Goal: Communication & Community: Answer question/provide support

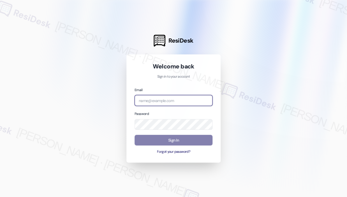
click at [182, 104] on input "email" at bounding box center [174, 100] width 78 height 11
type input "automated-surveys-haven_residential-[PERSON_NAME].roles@haven_[DOMAIN_NAME]"
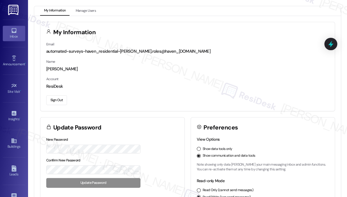
click at [12, 35] on div "Inbox" at bounding box center [14, 37] width 28 height 6
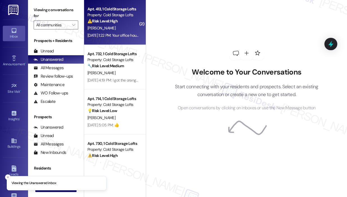
click at [112, 35] on div "[DATE] 1:22 PM: Your office hours are 10-4 [DATE], according to the notice we r…" at bounding box center [164, 35] width 154 height 5
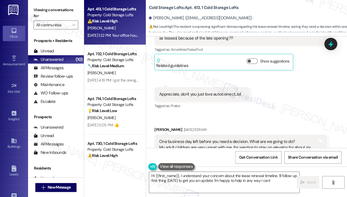
scroll to position [9198, 0]
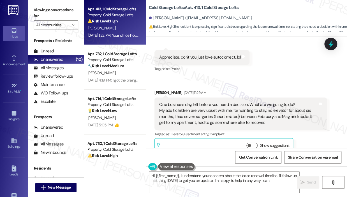
click at [279, 68] on div "Received via SMS [PERSON_NAME] Question [DATE] 3:27 PM Thank you so much. I do …" at bounding box center [246, 63] width 201 height 193
click at [278, 73] on div "Received via SMS [PERSON_NAME] Question [DATE] 3:27 PM Thank you so much. I do …" at bounding box center [246, 63] width 201 height 193
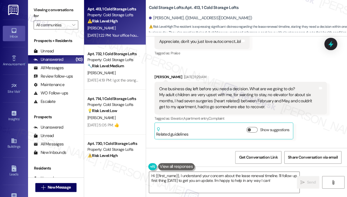
scroll to position [9226, 0]
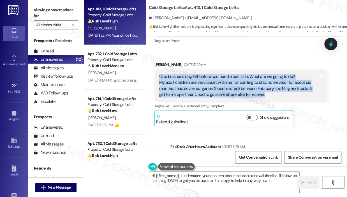
drag, startPoint x: 266, startPoint y: 85, endPoint x: 157, endPoint y: 69, distance: 110.3
click at [157, 70] on div "One business day, left before you need a decision. What are we going to do? My …" at bounding box center [240, 86] width 172 height 33
copy div "One business day, left before you need a decision. What are we going to do? My …"
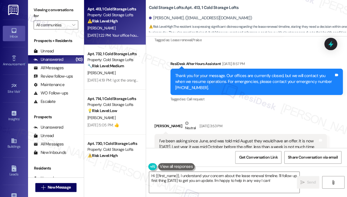
scroll to position [8834, 0]
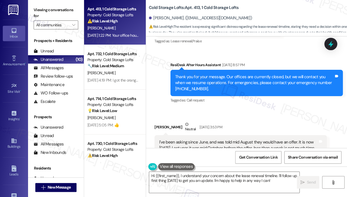
click at [255, 121] on div "[PERSON_NAME] Neutral [DATE] 3:53 PM" at bounding box center [240, 128] width 172 height 14
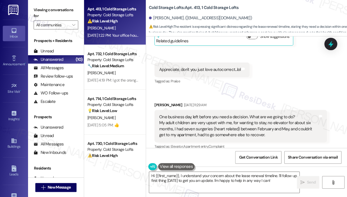
scroll to position [9226, 0]
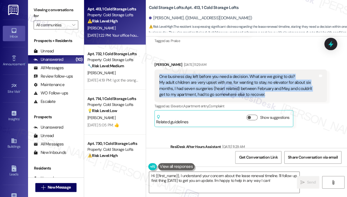
drag, startPoint x: 264, startPoint y: 88, endPoint x: 157, endPoint y: 68, distance: 108.8
click at [157, 70] on div "One business day, left before you need a decision. What are we going to do? My …" at bounding box center [240, 86] width 172 height 33
copy div "One business day, left before you need a decision. What are we going to do? My …"
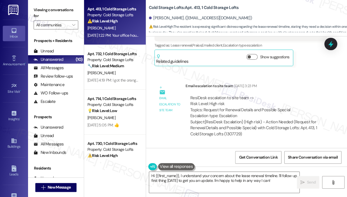
scroll to position [8946, 0]
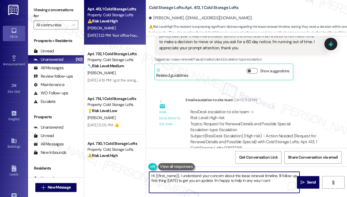
drag, startPoint x: 281, startPoint y: 180, endPoint x: 181, endPoint y: 175, distance: 100.8
click at [181, 175] on textarea "Hi {{first_name}}, I understand your concern about the lease renewal timeline. …" at bounding box center [224, 182] width 150 height 21
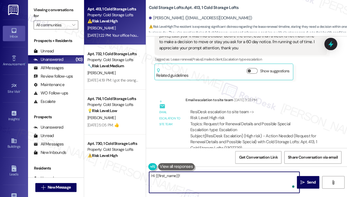
paste textarea "Thank you for reaching out — I understand you mentioned having one business day…"
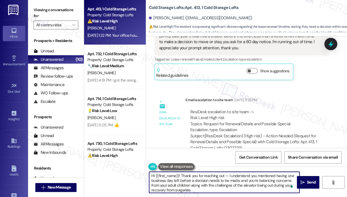
scroll to position [9, 0]
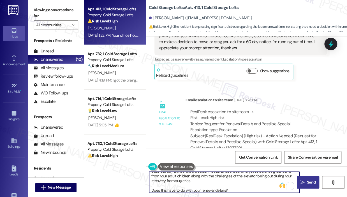
type textarea "Hi {{first_name}}! Thank you for reaching out — I understand you mentioned havi…"
click at [308, 183] on span "Send" at bounding box center [311, 182] width 9 height 6
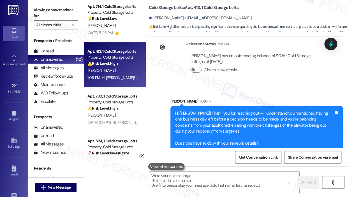
scroll to position [56, 0]
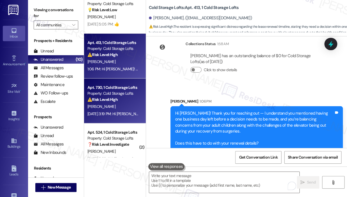
click at [122, 104] on div "[PERSON_NAME]" at bounding box center [113, 106] width 53 height 7
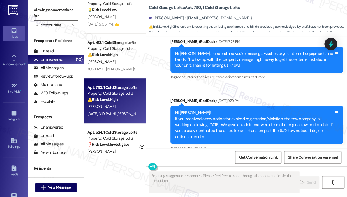
scroll to position [883, 0]
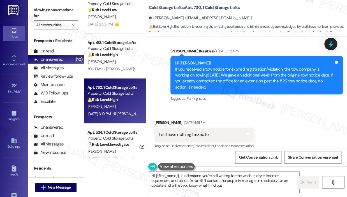
type textarea "Hi {{first_name}}, I understand you're still waiting for the washer, dryer, int…"
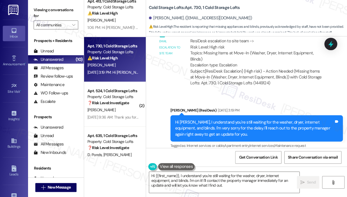
scroll to position [112, 0]
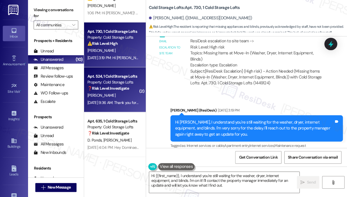
click at [107, 91] on strong "❓ Risk Level: Investigate" at bounding box center [107, 88] width 41 height 5
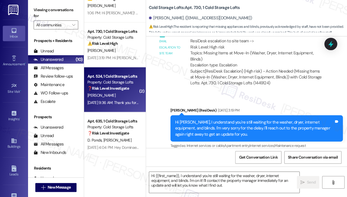
type textarea "Fetching suggested responses. Please feel free to read through the conversation…"
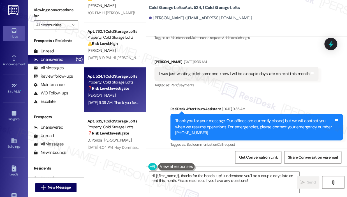
scroll to position [7687, 0]
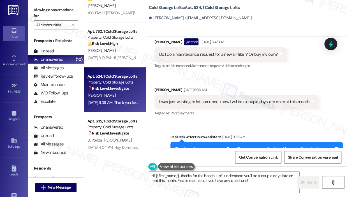
click at [287, 70] on div "Received via SMS [PERSON_NAME] Question [DATE] 3:48 PM Do I do a maintenance re…" at bounding box center [246, 74] width 201 height 96
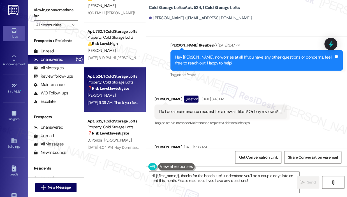
scroll to position [7631, 0]
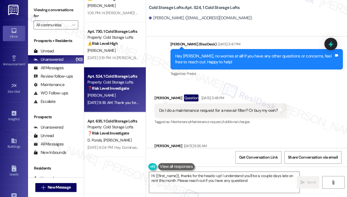
click at [246, 108] on div "Do I do a maintenance request for a new air filter? Or buy my own?" at bounding box center [218, 111] width 119 height 6
copy div "Do I do a maintenance request for a new air filter? Or buy my own? Tags and not…"
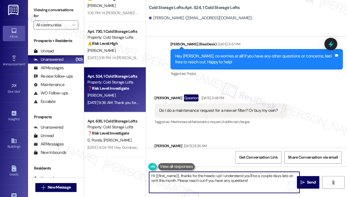
drag, startPoint x: 265, startPoint y: 183, endPoint x: 144, endPoint y: 170, distance: 122.3
click at [144, 171] on div "Apt. 732, 1 Cold Storage Lofts Property: Cold Storage Lofts 🔧 Risk Level: Mediu…" at bounding box center [215, 98] width 263 height 197
paste textarea "Thank you for reaching out — I understand you mentioned the air filter. Can you…"
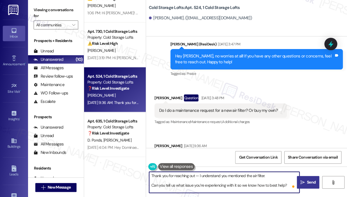
type textarea "Thank you for reaching out — I understand you mentioned the air filter. Can you…"
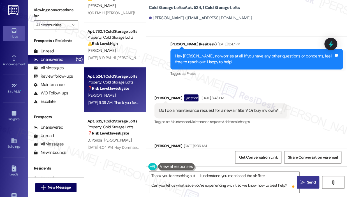
click at [309, 180] on span "Send" at bounding box center [311, 182] width 9 height 6
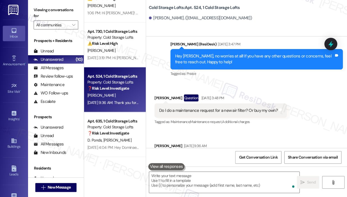
scroll to position [7654, 0]
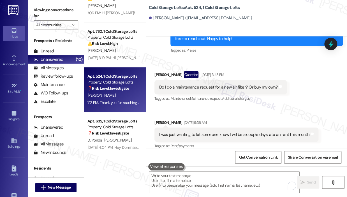
click at [264, 132] on div "I was just wanting to let someone know I will be a couple days late on rent thi…" at bounding box center [234, 135] width 150 height 6
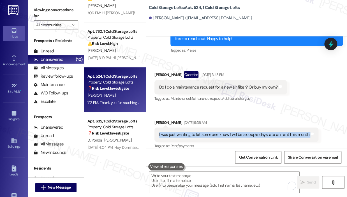
click at [264, 132] on div "I was just wanting to let someone know I will be a couple days late on rent thi…" at bounding box center [234, 135] width 150 height 6
copy div "I was just wanting to let someone know I will be a couple days late on rent thi…"
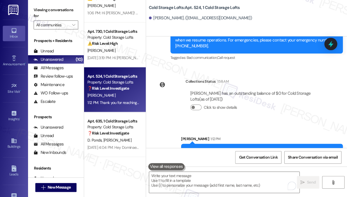
scroll to position [7822, 0]
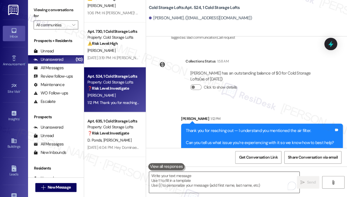
click at [205, 184] on textarea "To enrich screen reader interactions, please activate Accessibility in Grammarl…" at bounding box center [224, 182] width 150 height 21
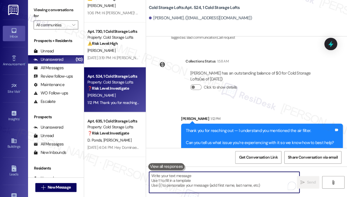
paste textarea "I understand you’re letting us know you’ll be a couple of days late on rent thi…"
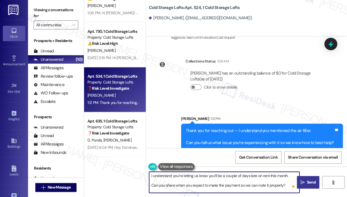
click at [182, 176] on textarea "I understand you’re letting us know you’ll be a couple of days late on rent thi…" at bounding box center [224, 182] width 150 height 21
click at [193, 181] on textarea "I appreciate you letting us know you’ll be a couple of days late on rent this m…" at bounding box center [224, 182] width 150 height 21
type textarea "I appreciate you letting us know you’ll be a couple of days late on rent this m…"
click at [305, 184] on span " Send" at bounding box center [308, 182] width 18 height 6
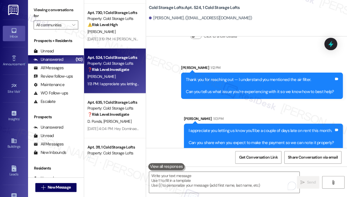
scroll to position [168, 0]
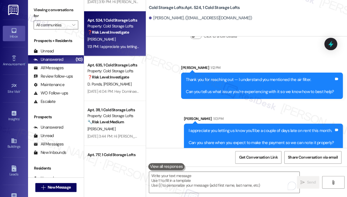
click at [127, 84] on div "D. Ponds [PERSON_NAME]" at bounding box center [113, 84] width 53 height 7
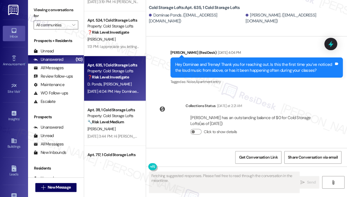
scroll to position [484, 0]
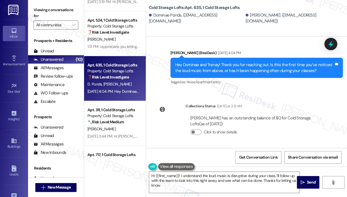
type textarea "Hi {{first_name}}! I understand the loud music is disruptive during your class.…"
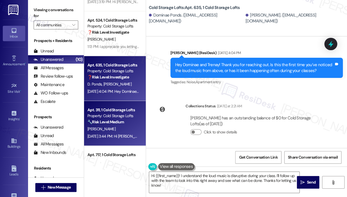
scroll to position [196, 0]
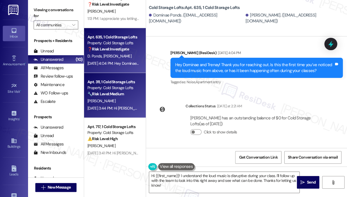
click at [126, 100] on div "[PERSON_NAME]" at bounding box center [113, 101] width 53 height 7
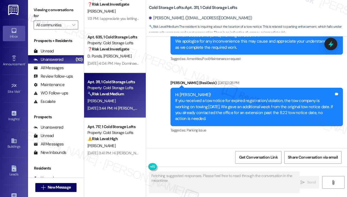
scroll to position [8409, 0]
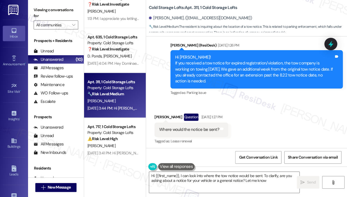
type textarea "Hi {{first_name}}, I can look into where the tow notice would be sent. To clari…"
